Goal: Information Seeking & Learning: Learn about a topic

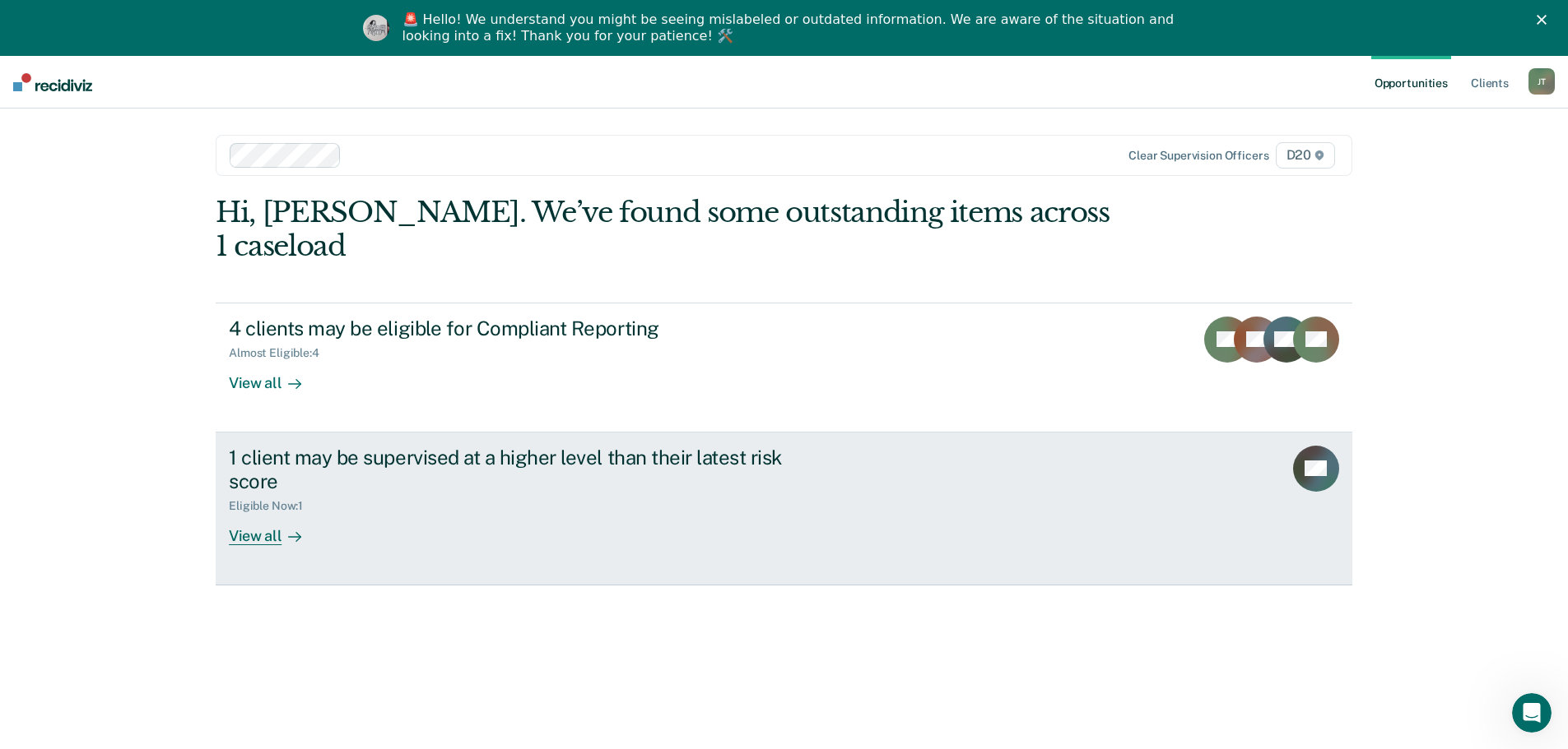
click at [287, 455] on div "1 client may be supervised at a higher level than their latest risk score" at bounding box center [517, 470] width 578 height 47
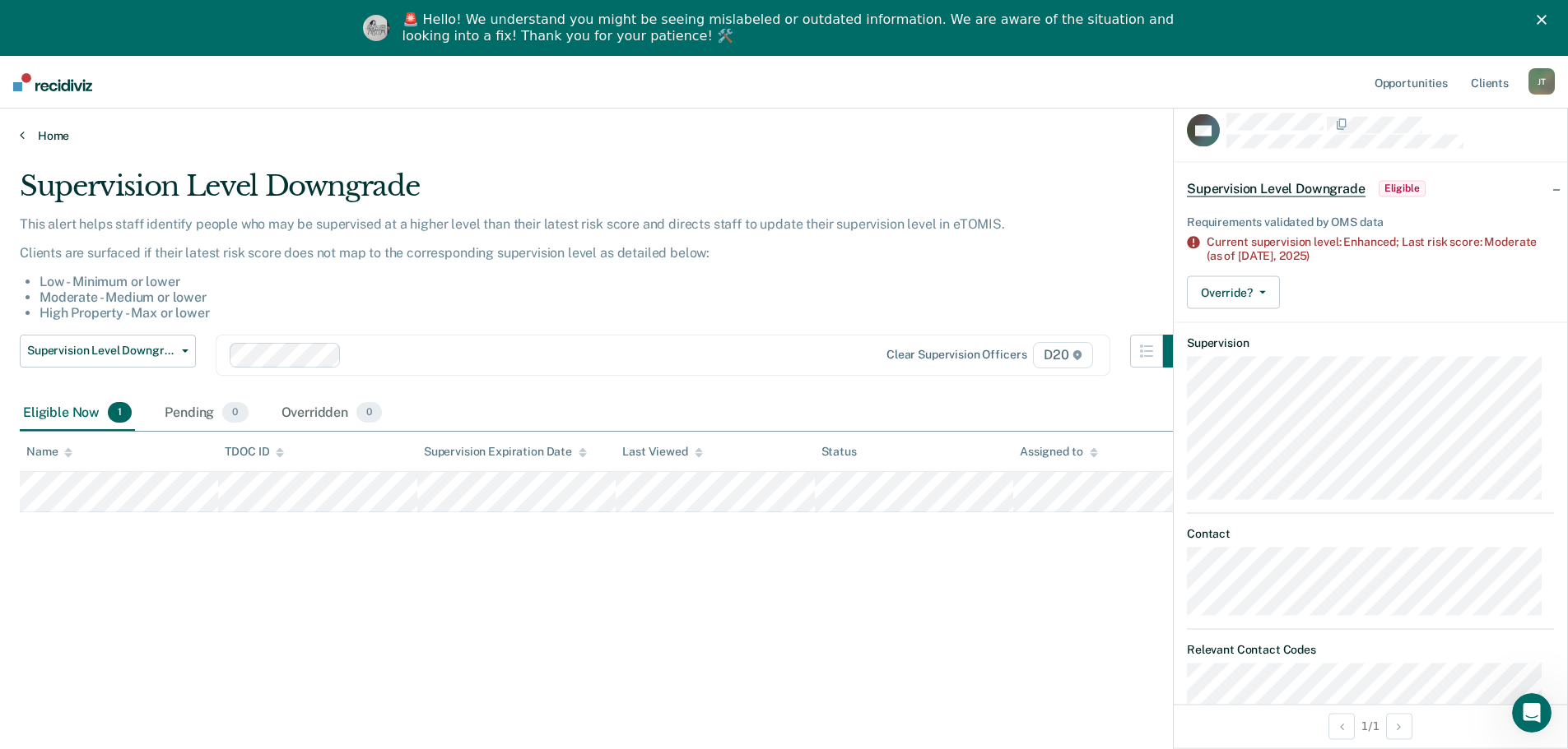
click at [51, 136] on link "Home" at bounding box center [784, 135] width 1529 height 15
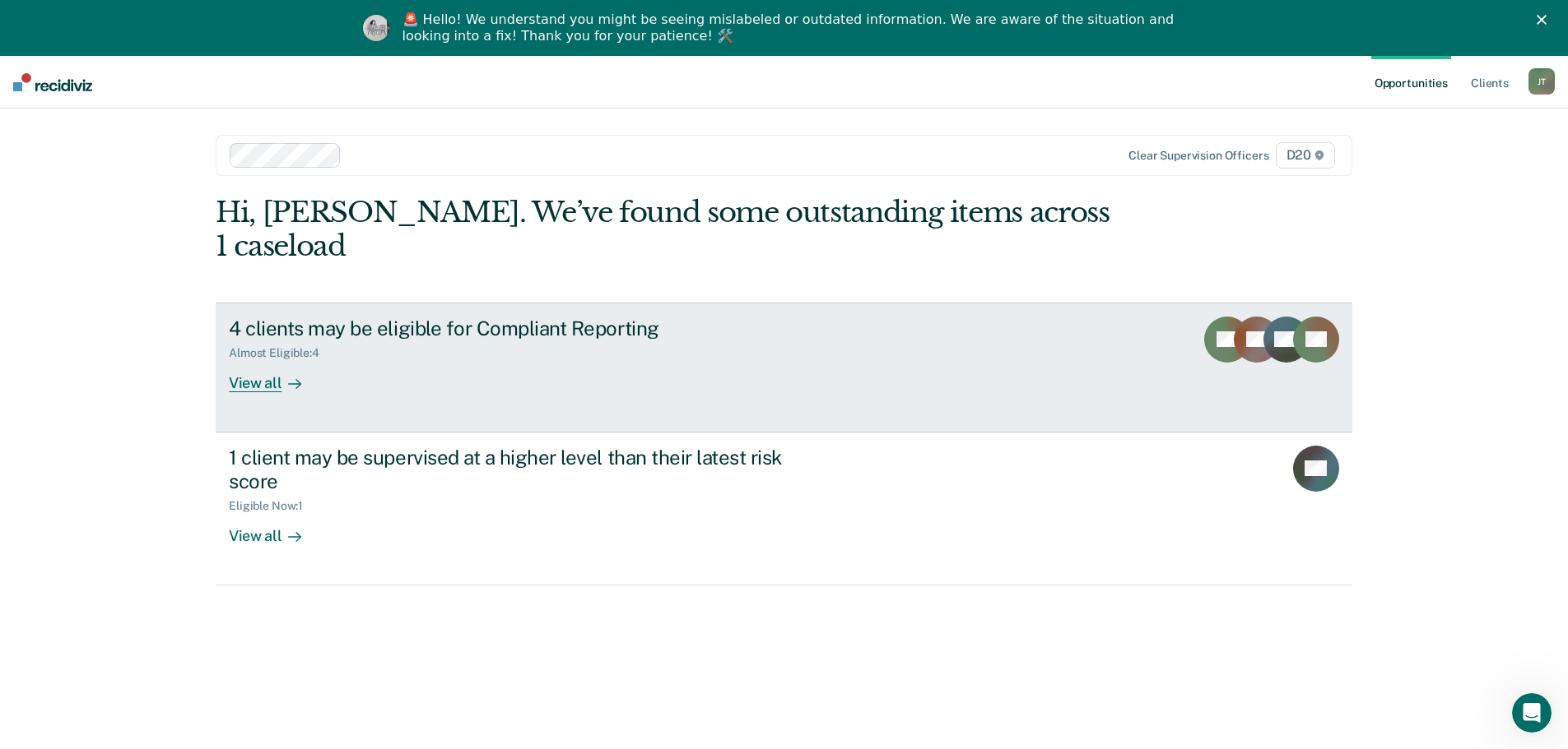
click at [276, 360] on div "View all" at bounding box center [274, 376] width 92 height 33
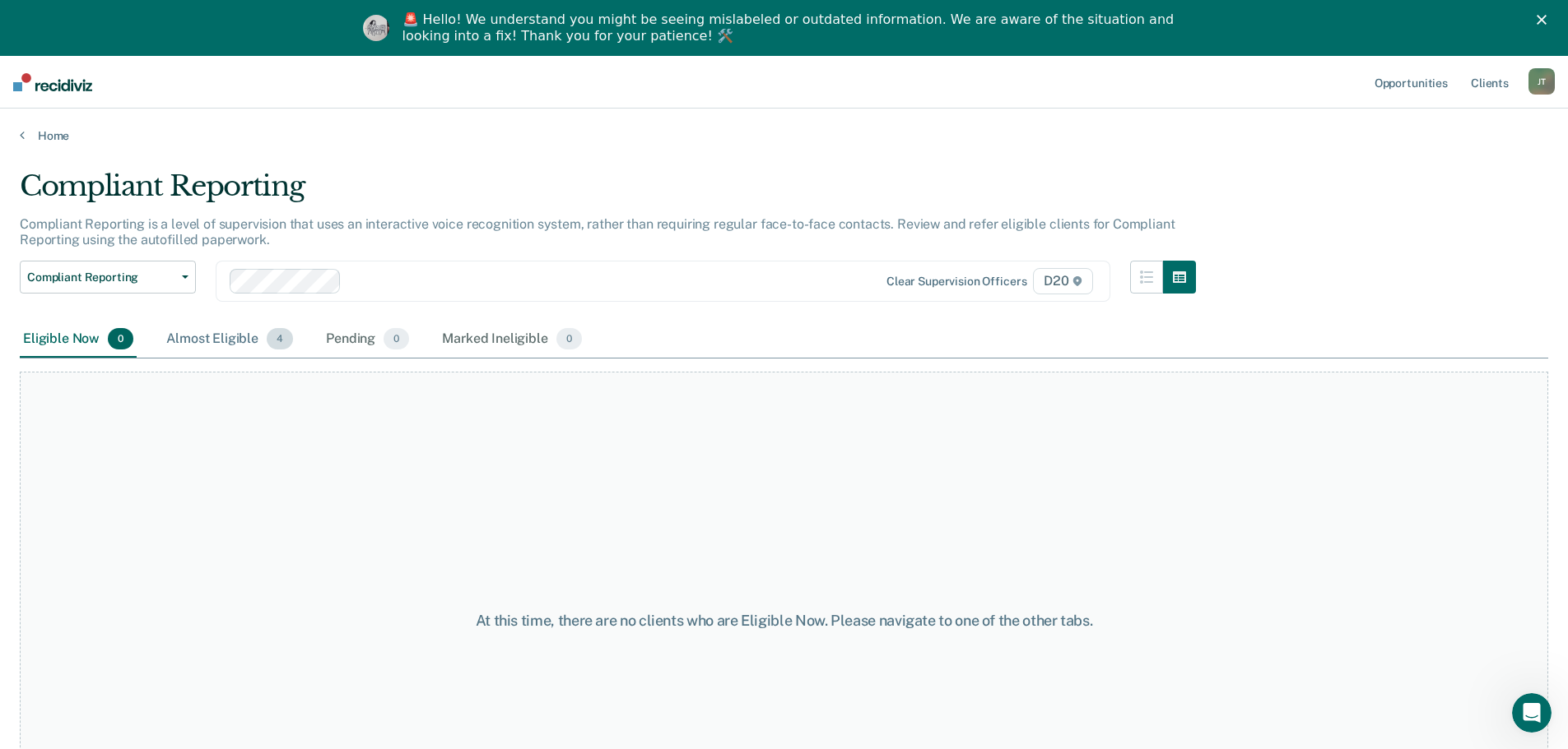
click at [216, 337] on div "Almost Eligible 4" at bounding box center [229, 339] width 133 height 37
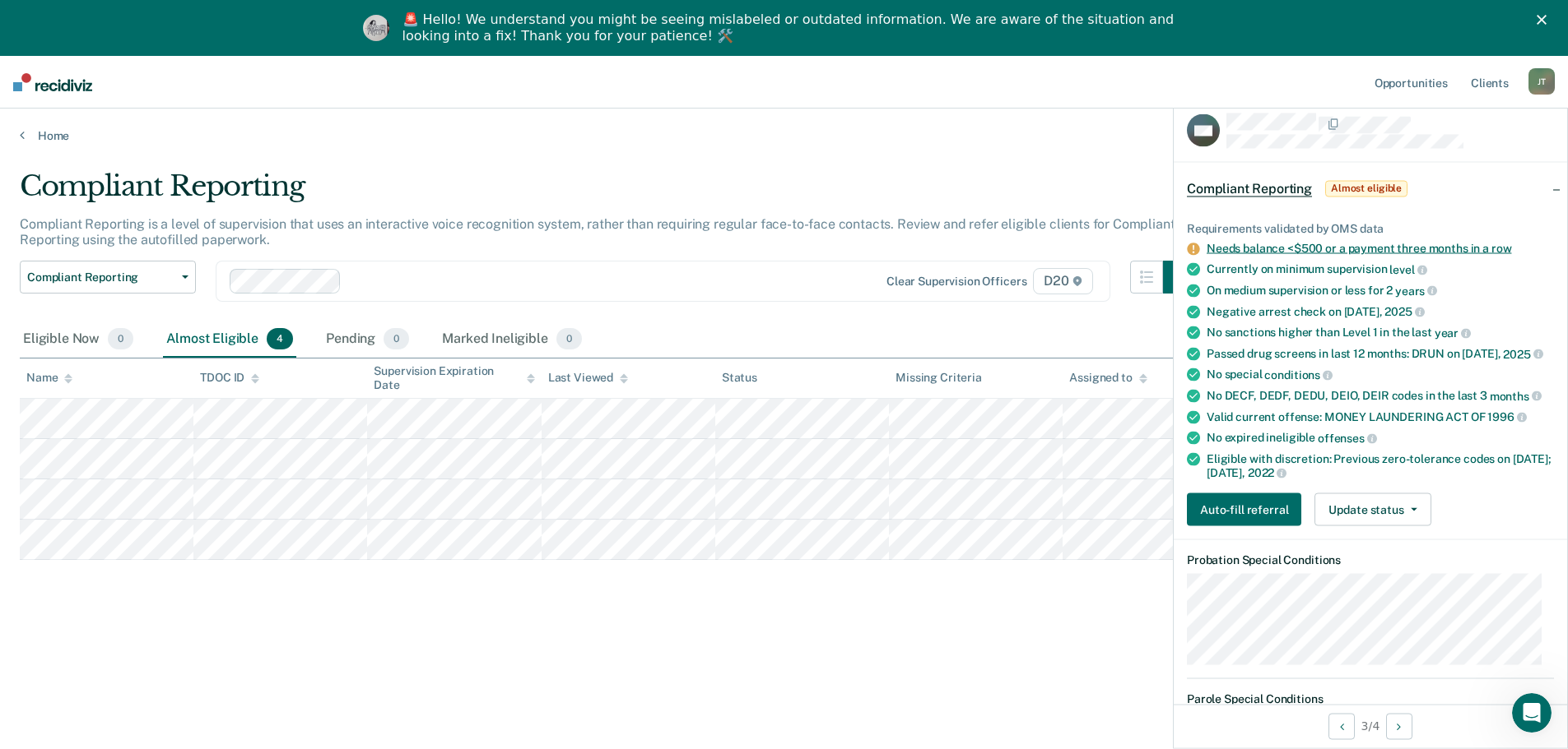
click at [1228, 246] on link "Needs balance <$500 or a payment three months in a row" at bounding box center [1359, 248] width 304 height 13
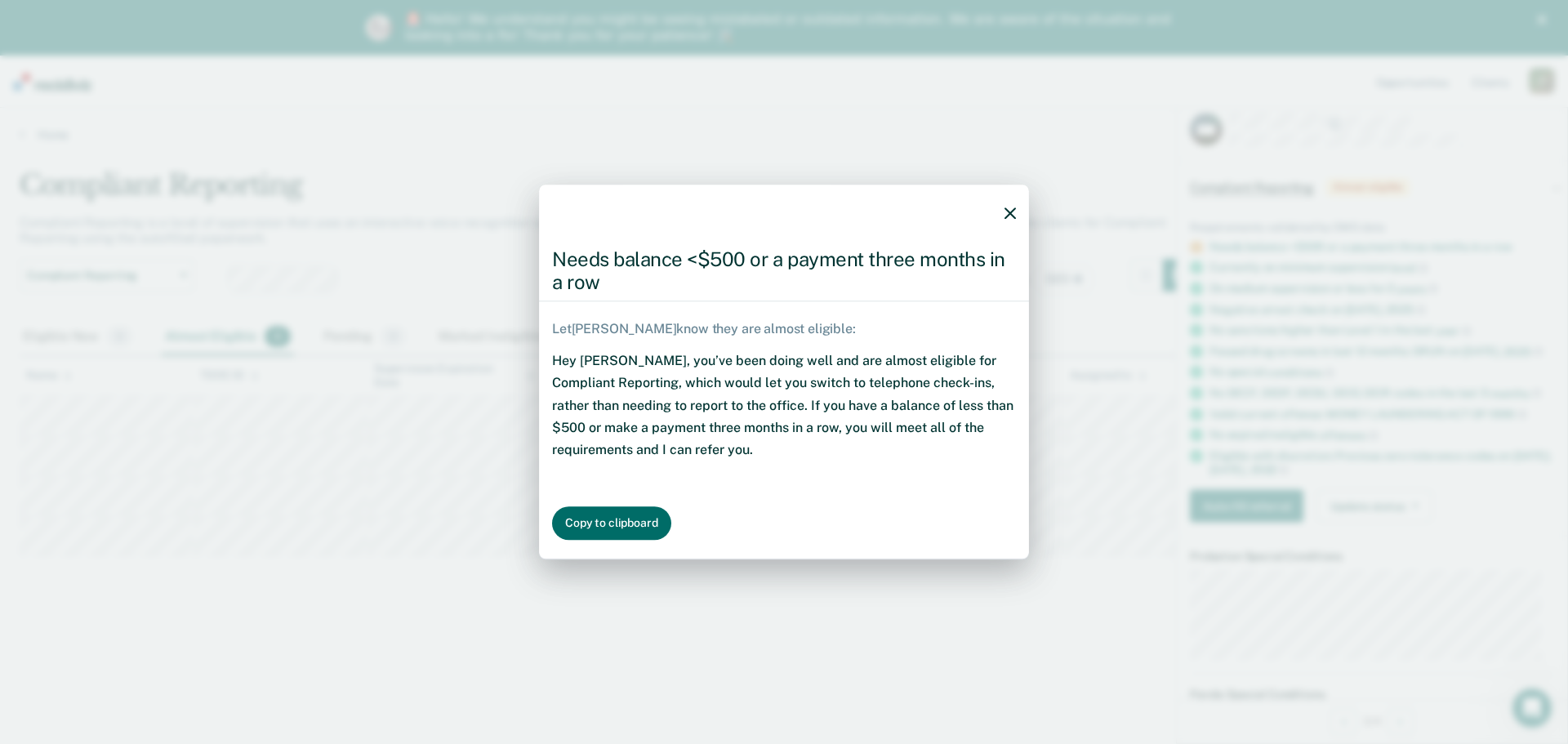
click at [1007, 213] on icon "button" at bounding box center [1010, 214] width 12 height 12
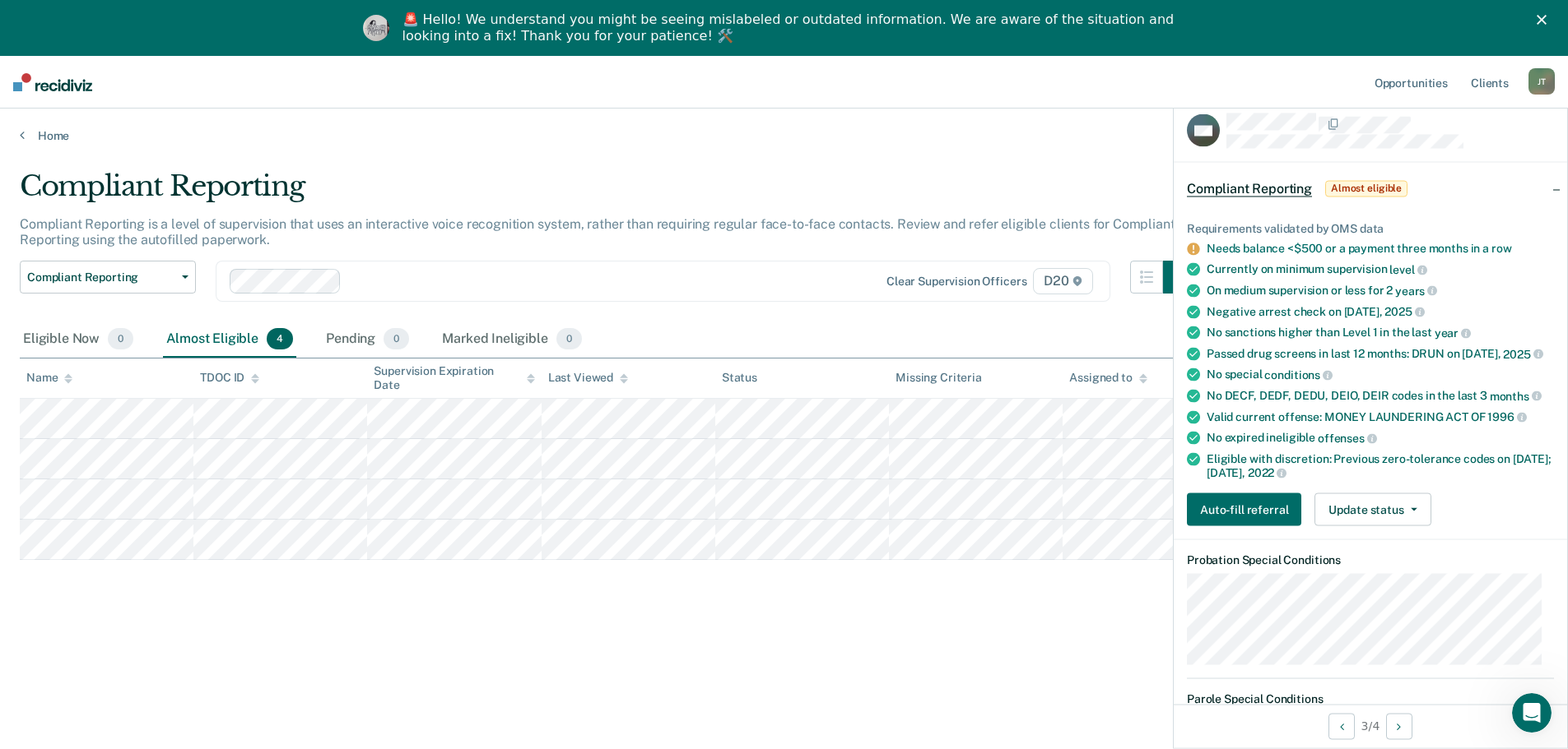
click at [858, 176] on div "Compliant Reporting" at bounding box center [607, 193] width 1176 height 47
click at [1396, 724] on button "Next Opportunity" at bounding box center [1399, 726] width 27 height 27
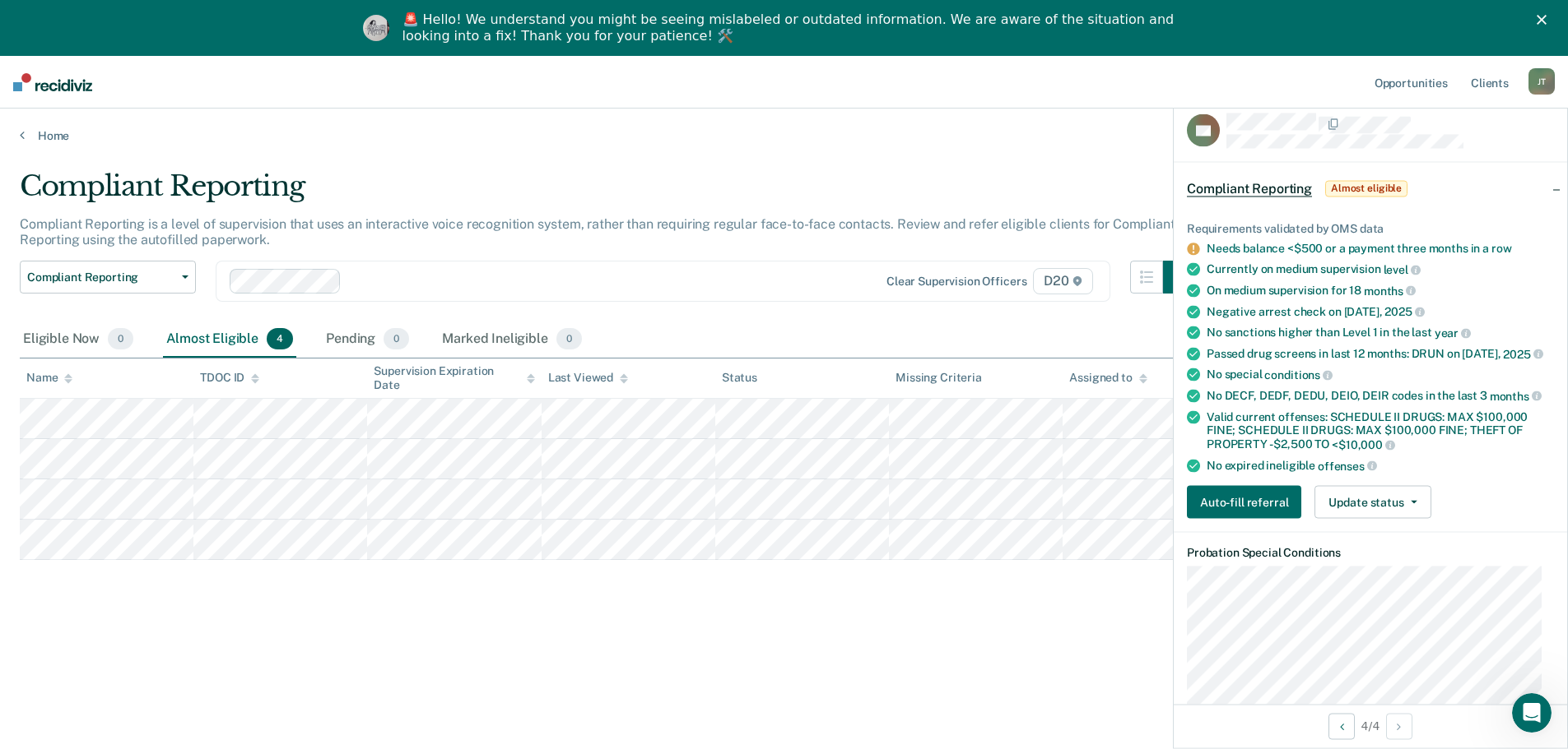
click at [747, 717] on div "Compliant Reporting Compliant Reporting is a level of supervision that uses an …" at bounding box center [784, 452] width 1529 height 565
click at [684, 151] on main "Compliant Reporting Compliant Reporting is a level of supervision that uses an …" at bounding box center [784, 472] width 1568 height 657
click at [694, 154] on main "Compliant Reporting Compliant Reporting is a level of supervision that uses an …" at bounding box center [784, 472] width 1568 height 657
click at [52, 136] on link "Home" at bounding box center [784, 135] width 1529 height 15
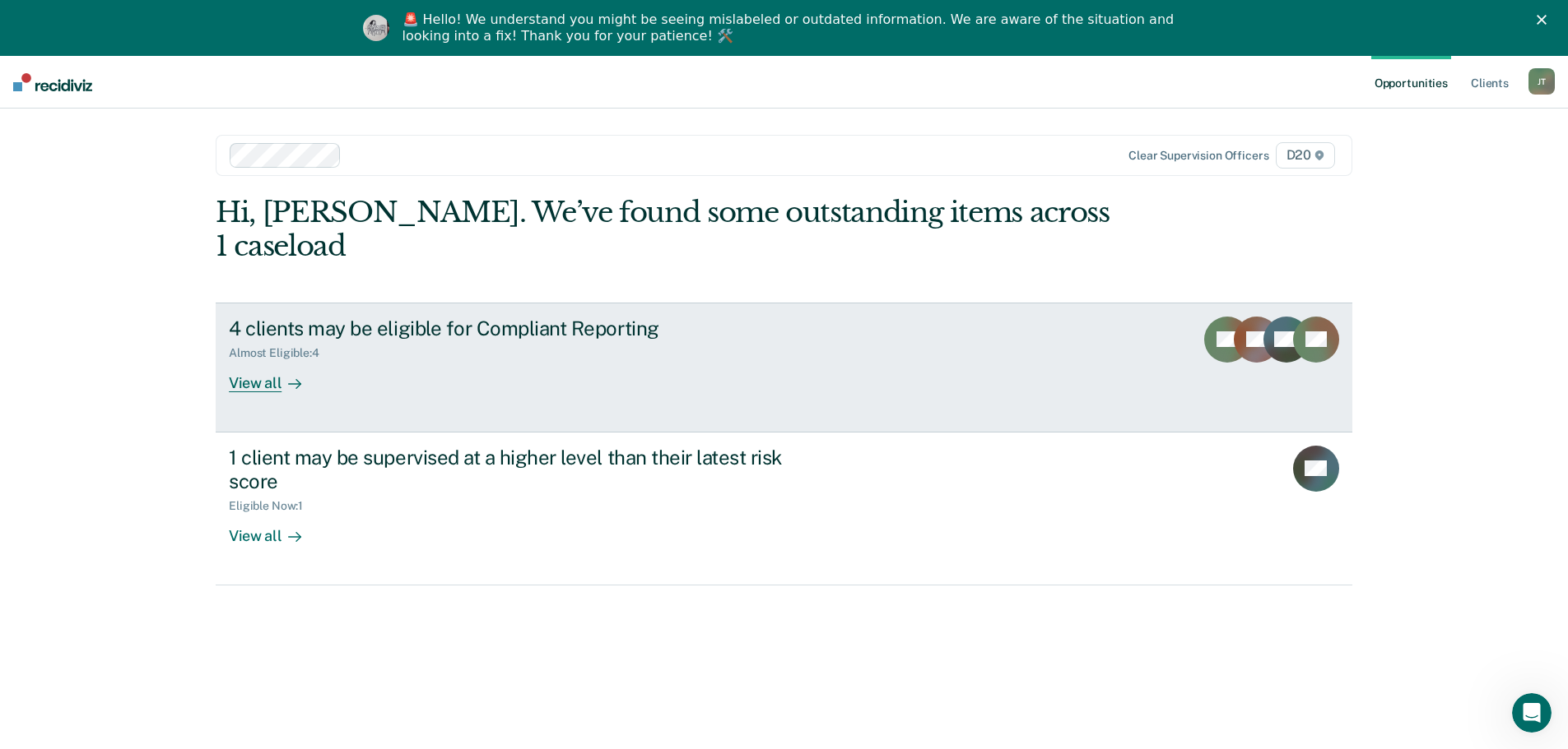
click at [646, 328] on div "4 clients may be eligible for Compliant Reporting Almost Eligible : 4 View all" at bounding box center [537, 354] width 617 height 76
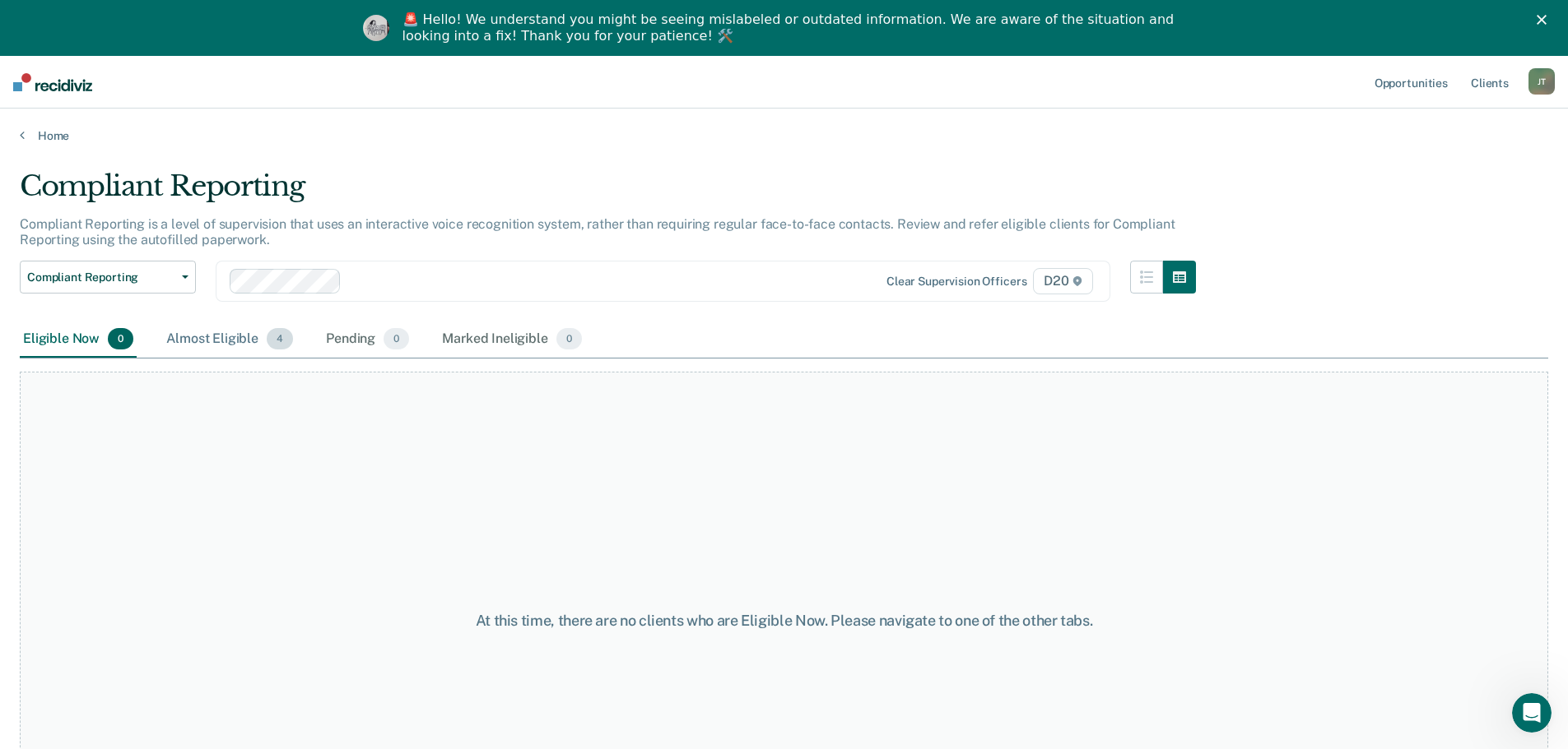
click at [203, 329] on div "Almost Eligible 4" at bounding box center [229, 339] width 133 height 37
